Goal: Transaction & Acquisition: Purchase product/service

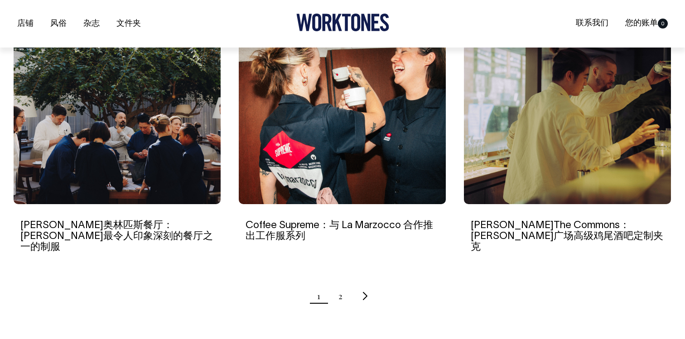
click at [144, 131] on img at bounding box center [117, 117] width 207 height 174
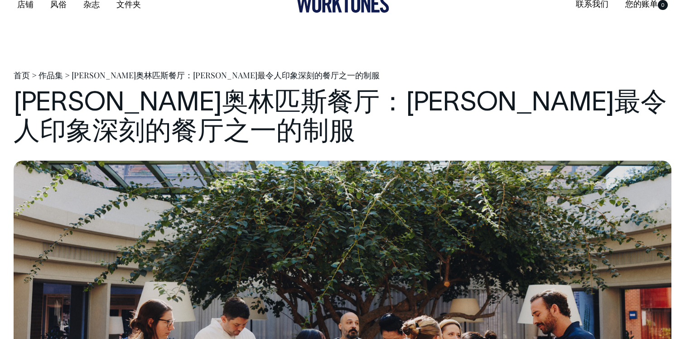
scroll to position [19, 0]
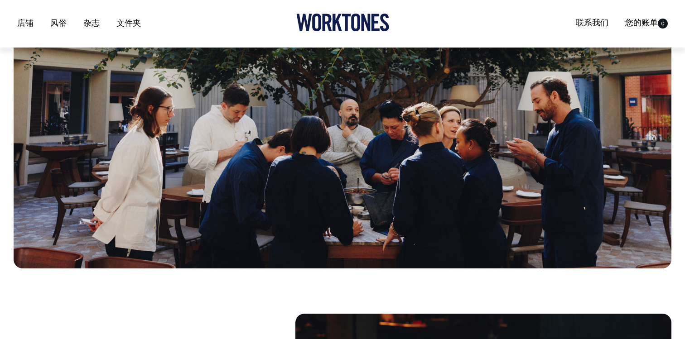
click at [267, 117] on img at bounding box center [343, 107] width 658 height 321
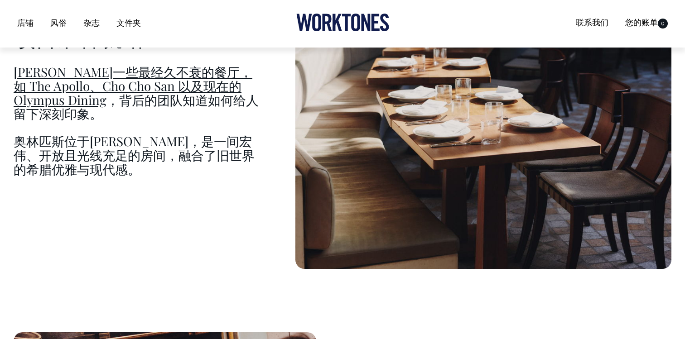
scroll to position [606, 0]
click at [177, 90] on font "[PERSON_NAME]一些最经久不衰的餐厅，如 The Apollo、Cho Cho San 以及现在的Olympus Dining" at bounding box center [133, 85] width 239 height 45
click at [187, 87] on font "[PERSON_NAME]一些最经久不衰的餐厅，如 The Apollo、Cho Cho San 以及现在的Olympus Dining" at bounding box center [133, 85] width 239 height 45
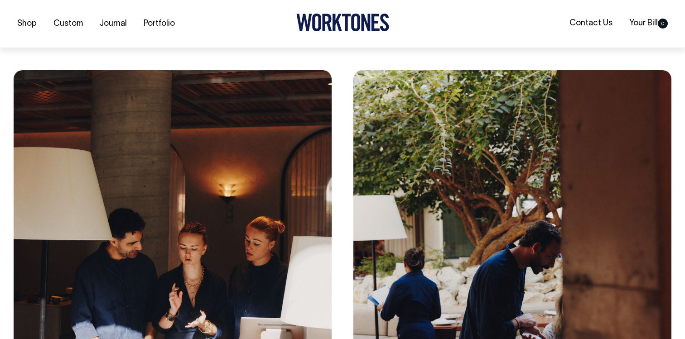
scroll to position [1526, 0]
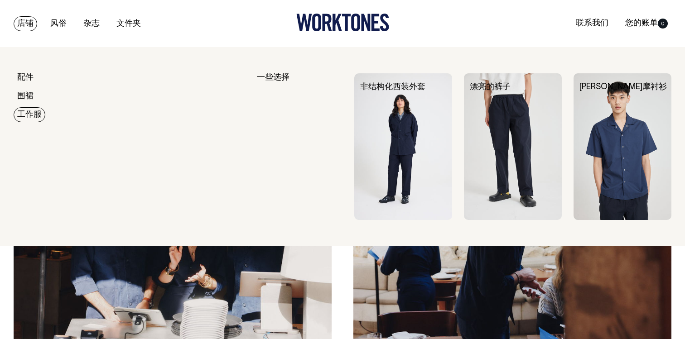
click at [594, 121] on img at bounding box center [623, 146] width 98 height 147
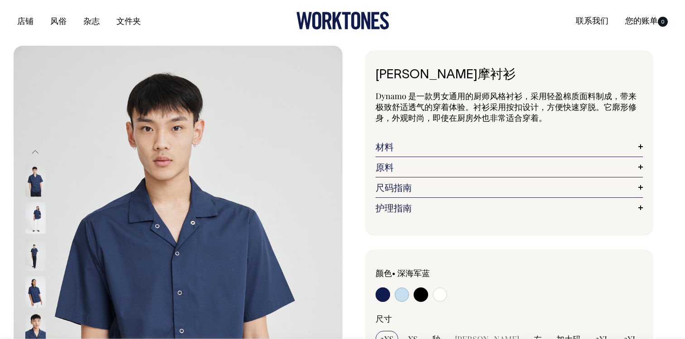
scroll to position [0, 0]
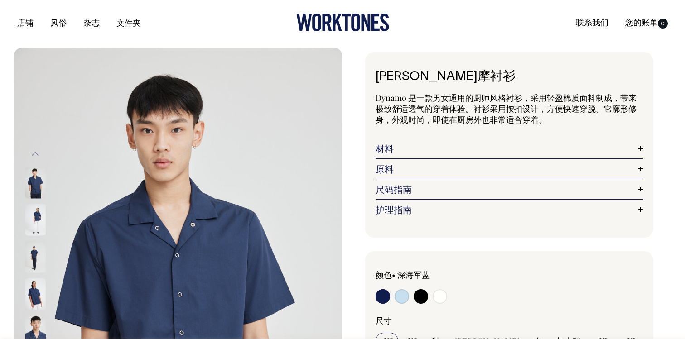
click at [31, 185] on img at bounding box center [35, 183] width 20 height 32
click at [33, 254] on img at bounding box center [35, 257] width 20 height 32
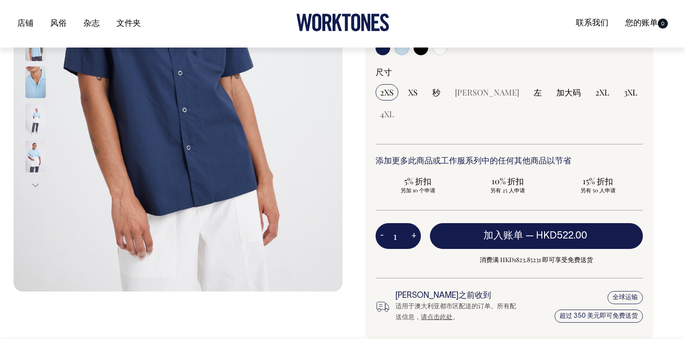
scroll to position [249, 0]
